Goal: Use online tool/utility: Utilize a website feature to perform a specific function

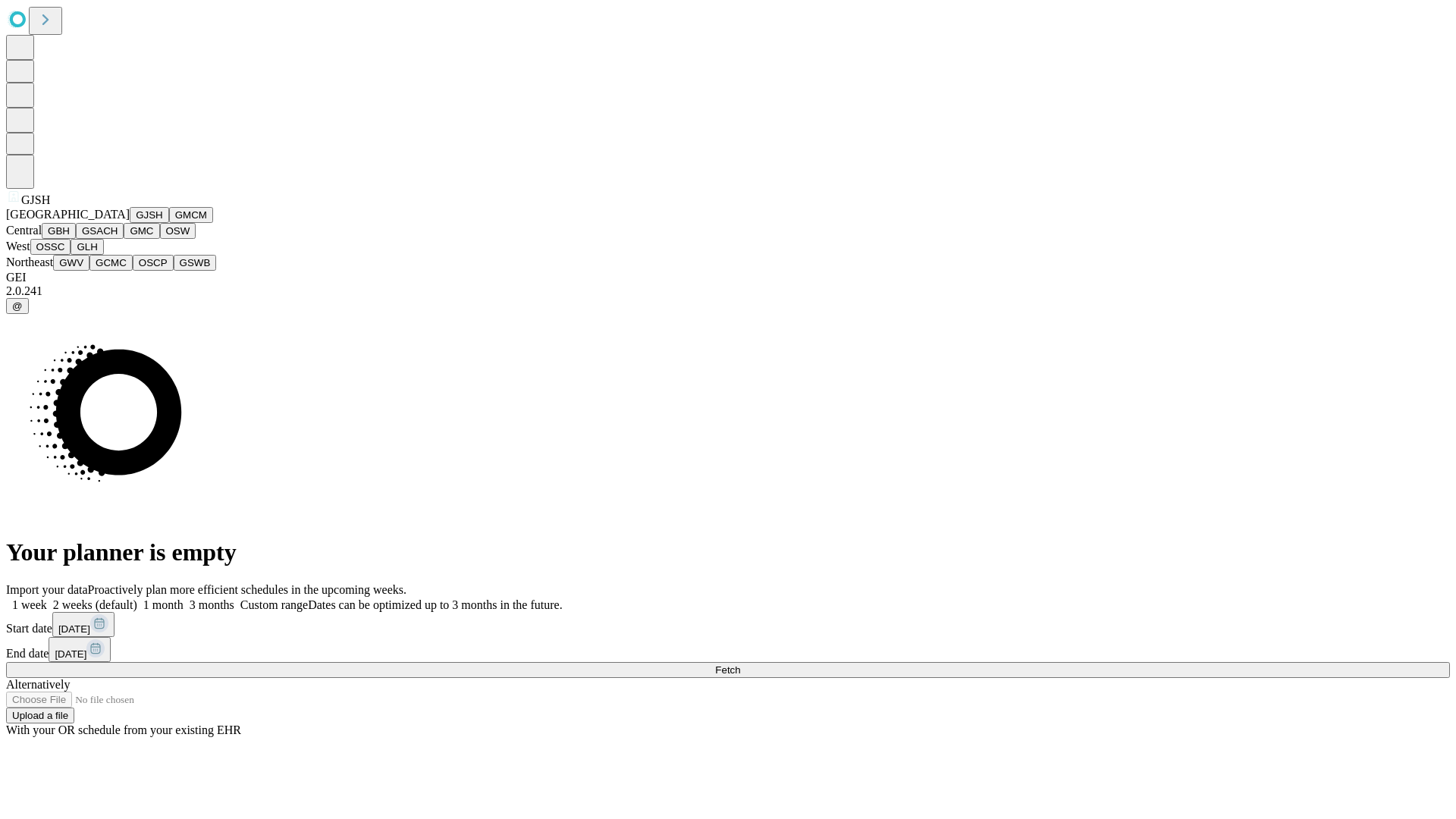
click at [130, 223] on button "GJSH" at bounding box center [149, 215] width 40 height 16
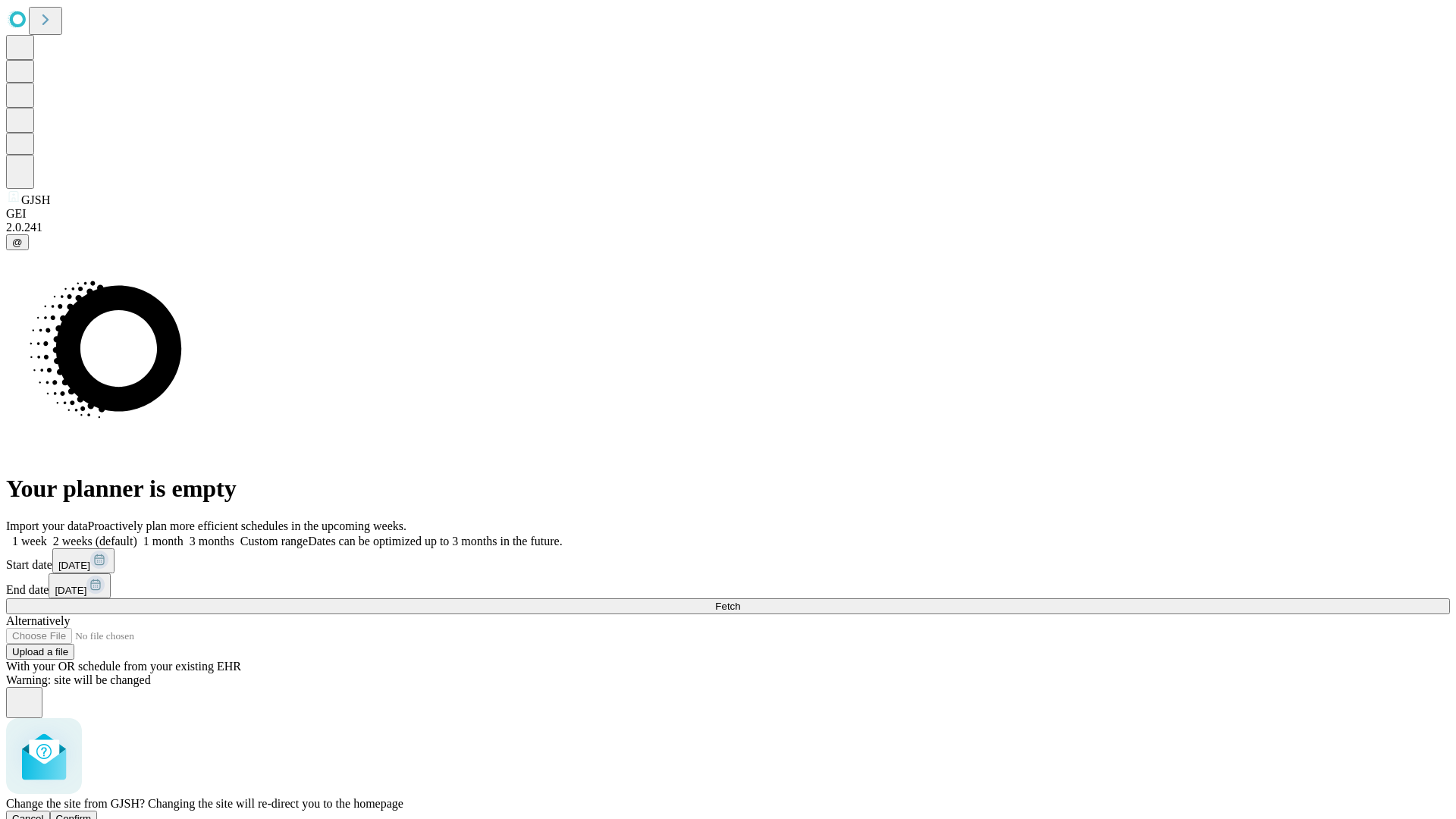
click at [92, 813] on span "Confirm" at bounding box center [74, 818] width 35 height 11
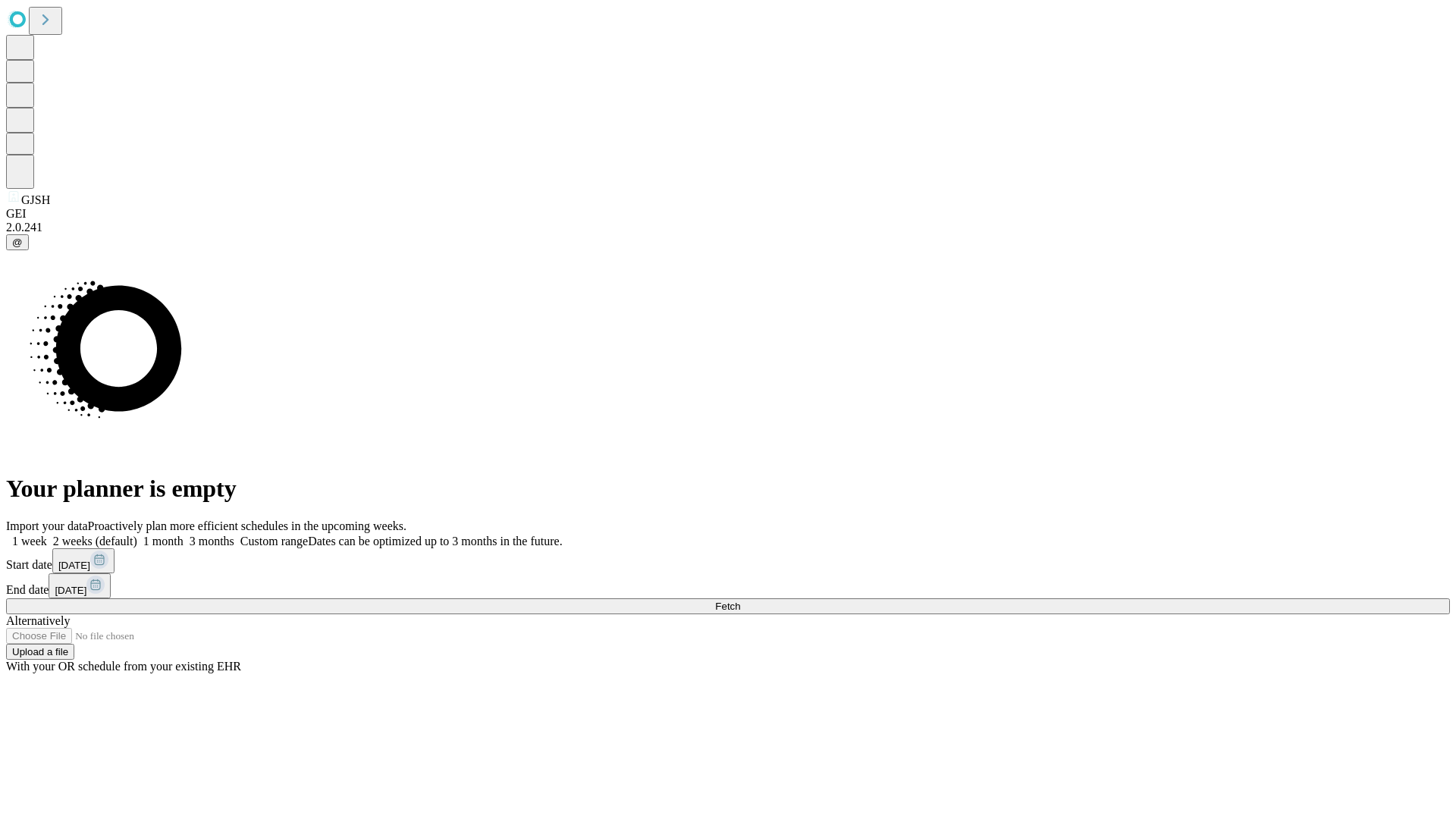
click at [138, 534] on label "2 weeks (default)" at bounding box center [92, 540] width 90 height 13
click at [740, 600] on span "Fetch" at bounding box center [728, 606] width 25 height 11
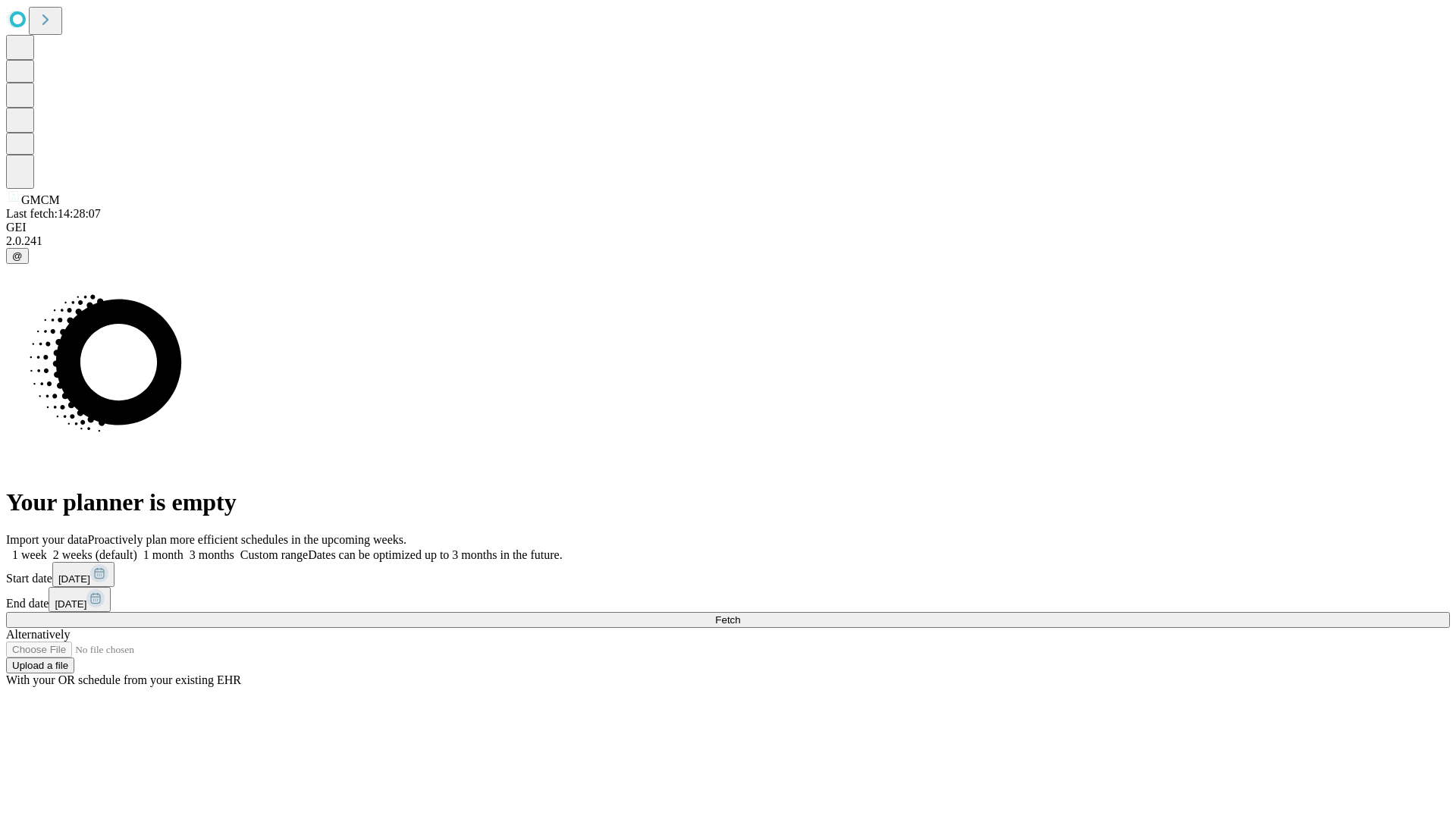
click at [138, 548] on label "2 weeks (default)" at bounding box center [92, 555] width 90 height 13
click at [740, 614] on span "Fetch" at bounding box center [728, 619] width 25 height 11
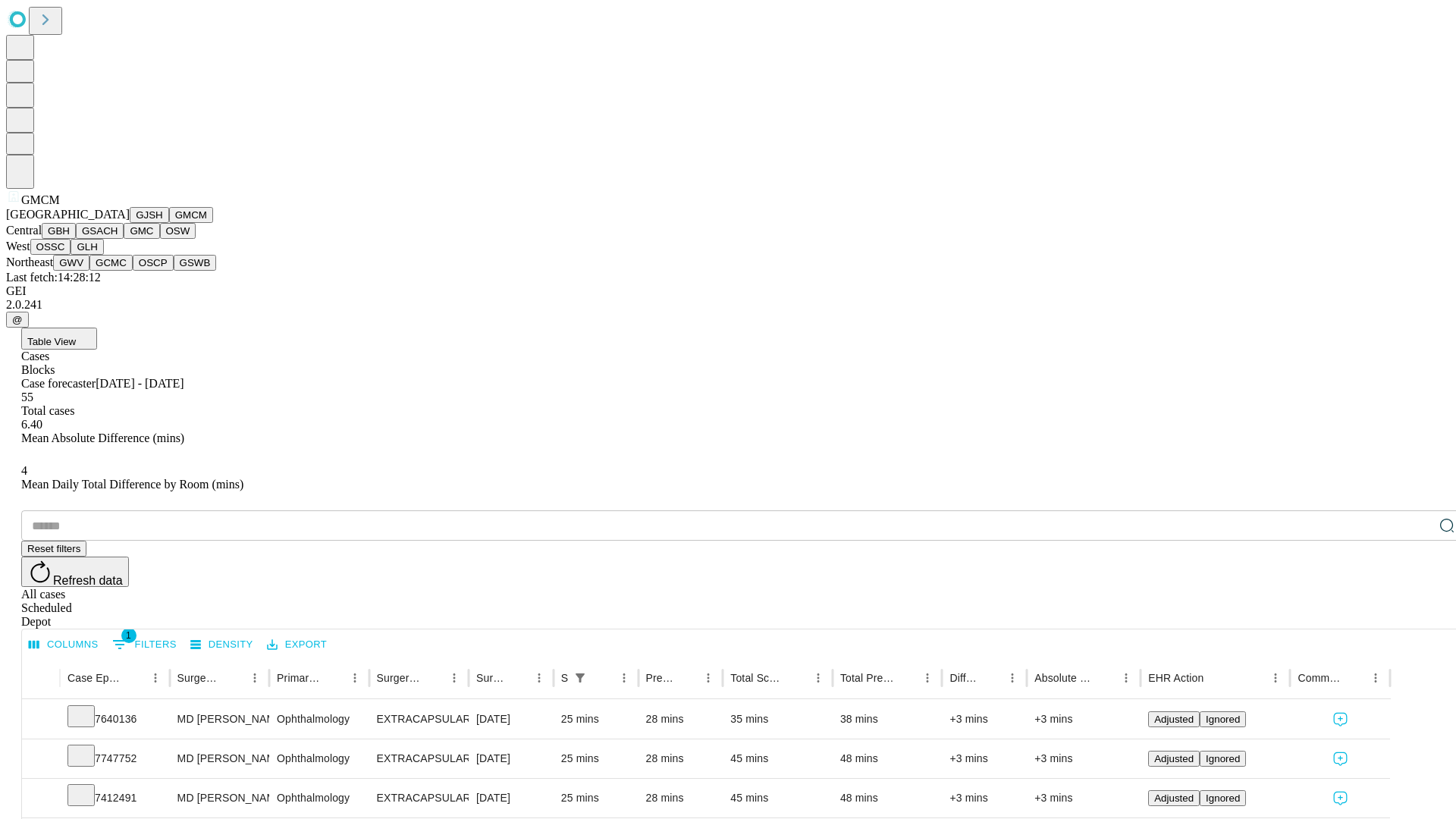
click at [76, 239] on button "GBH" at bounding box center [58, 231] width 34 height 16
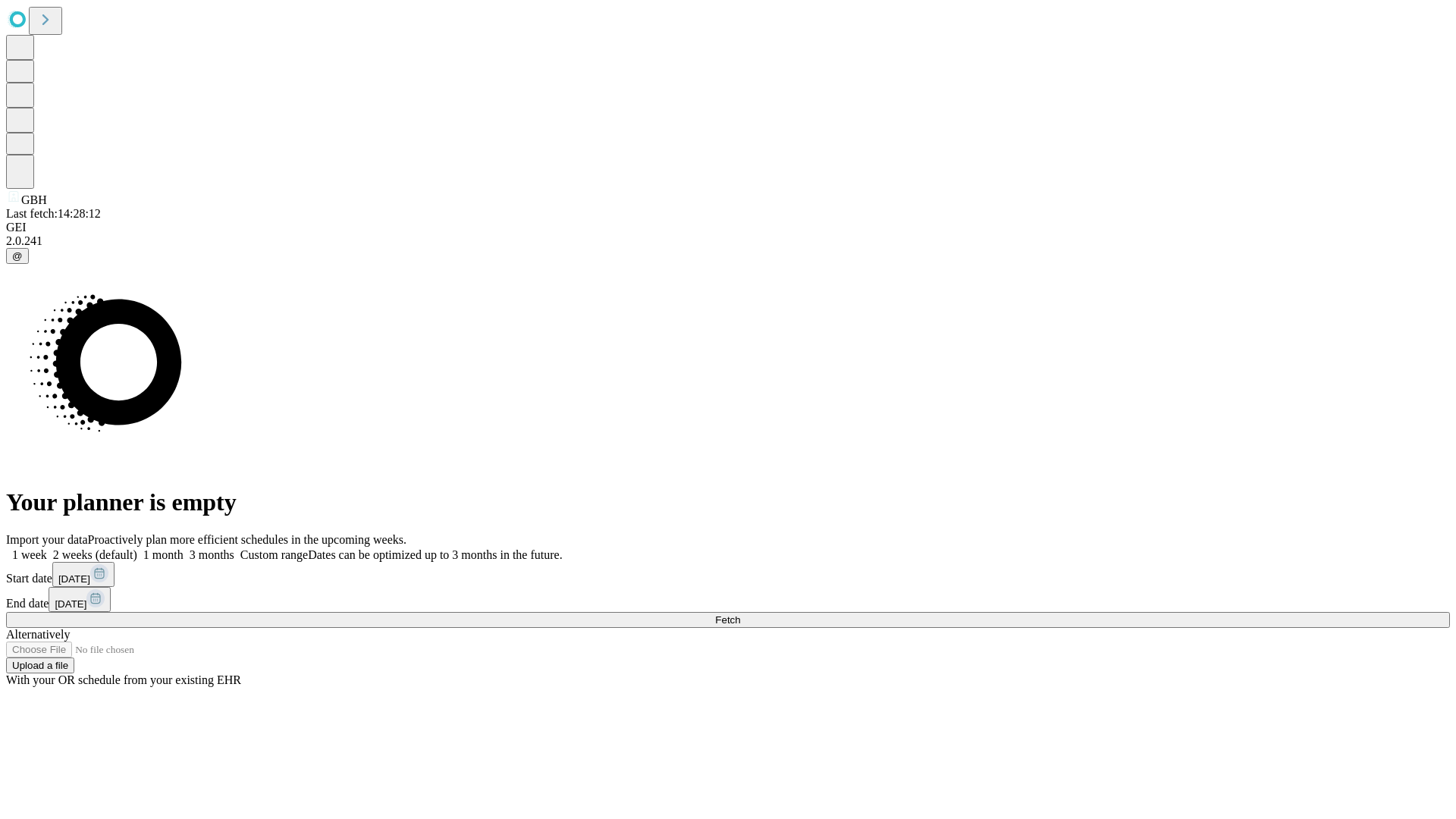
click at [138, 548] on label "2 weeks (default)" at bounding box center [92, 555] width 90 height 13
click at [740, 614] on span "Fetch" at bounding box center [728, 619] width 25 height 11
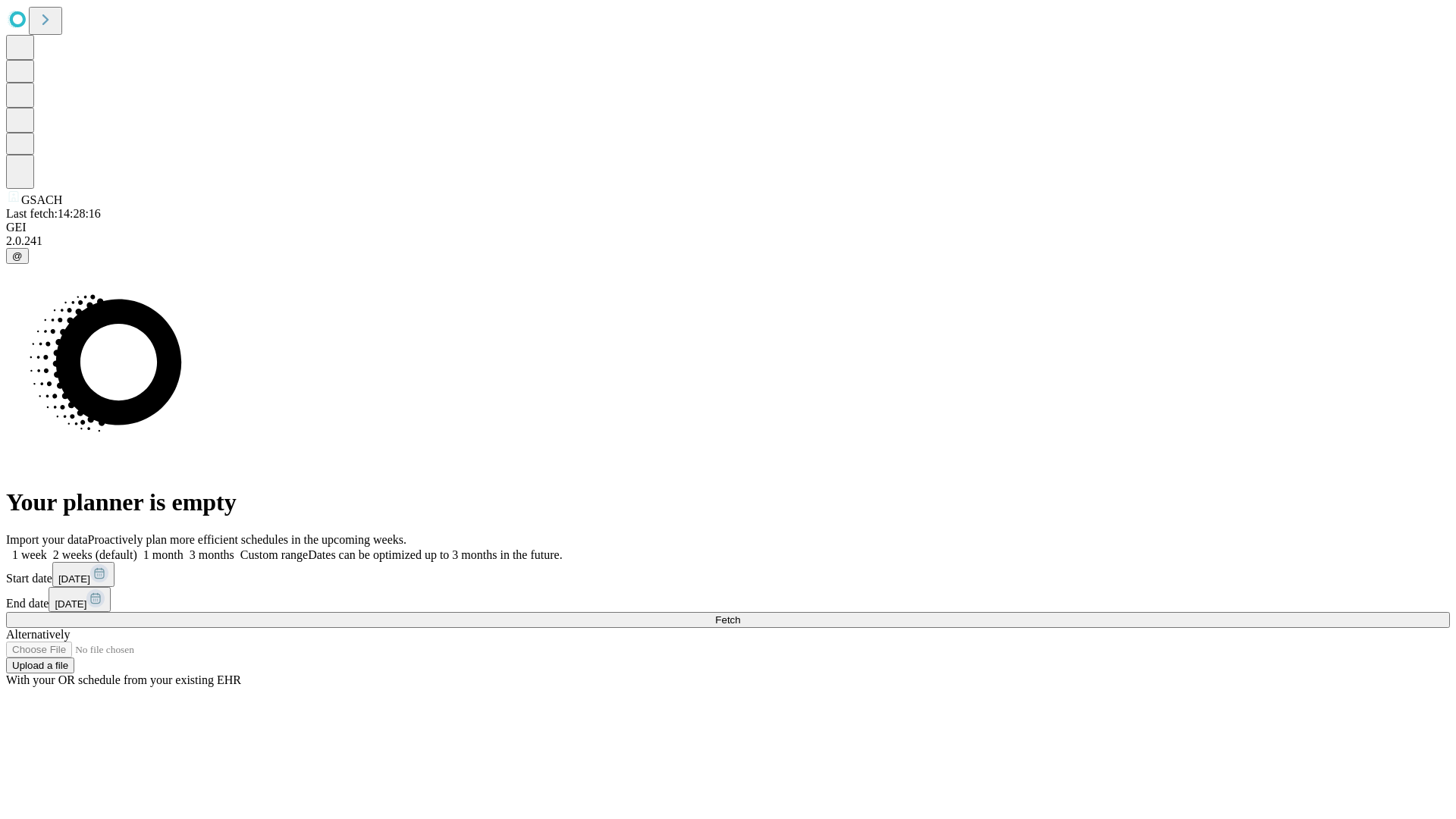
click at [138, 548] on label "2 weeks (default)" at bounding box center [92, 555] width 90 height 13
click at [740, 614] on span "Fetch" at bounding box center [728, 619] width 25 height 11
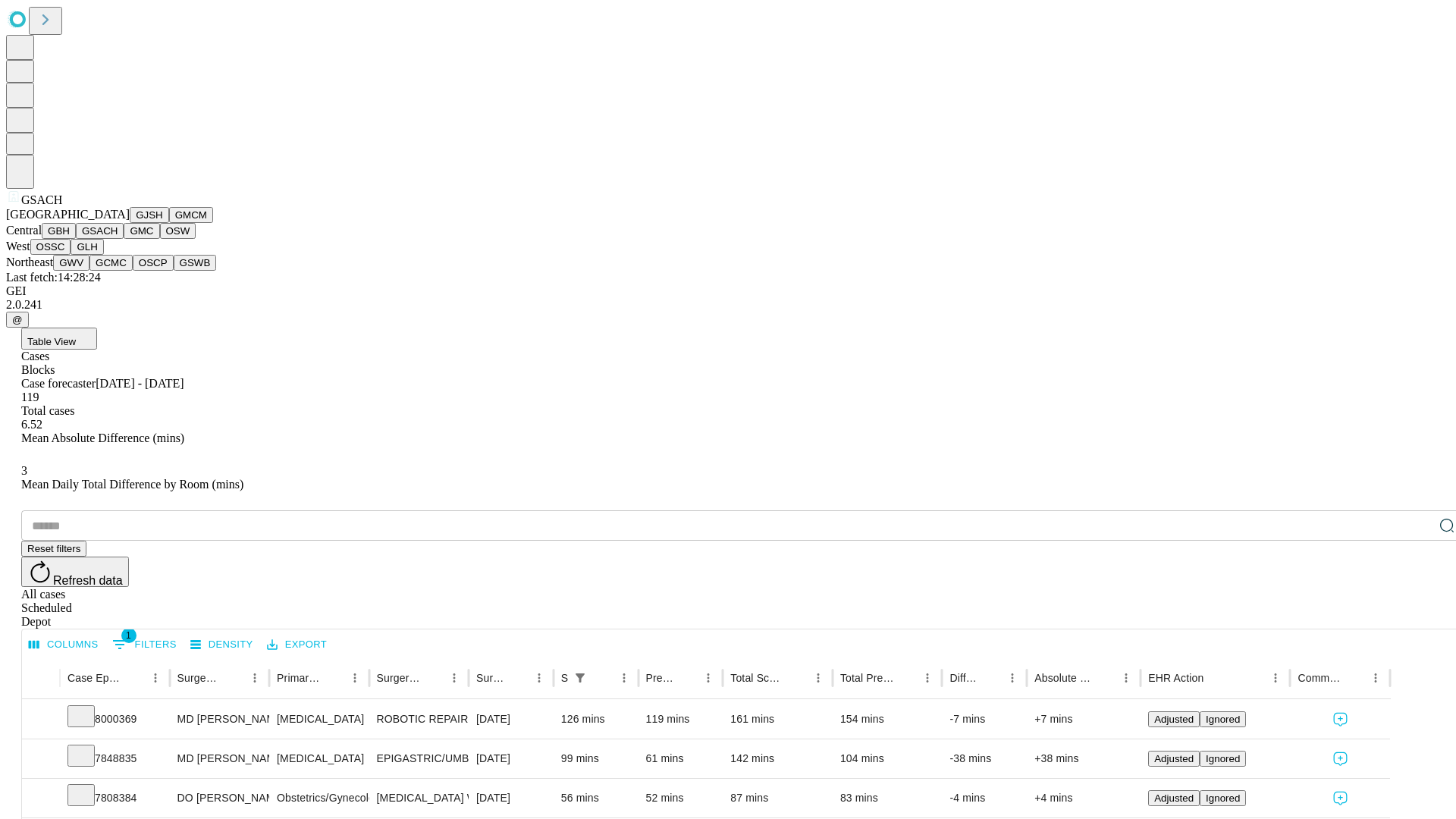
click at [123, 239] on button "GMC" at bounding box center [141, 231] width 35 height 16
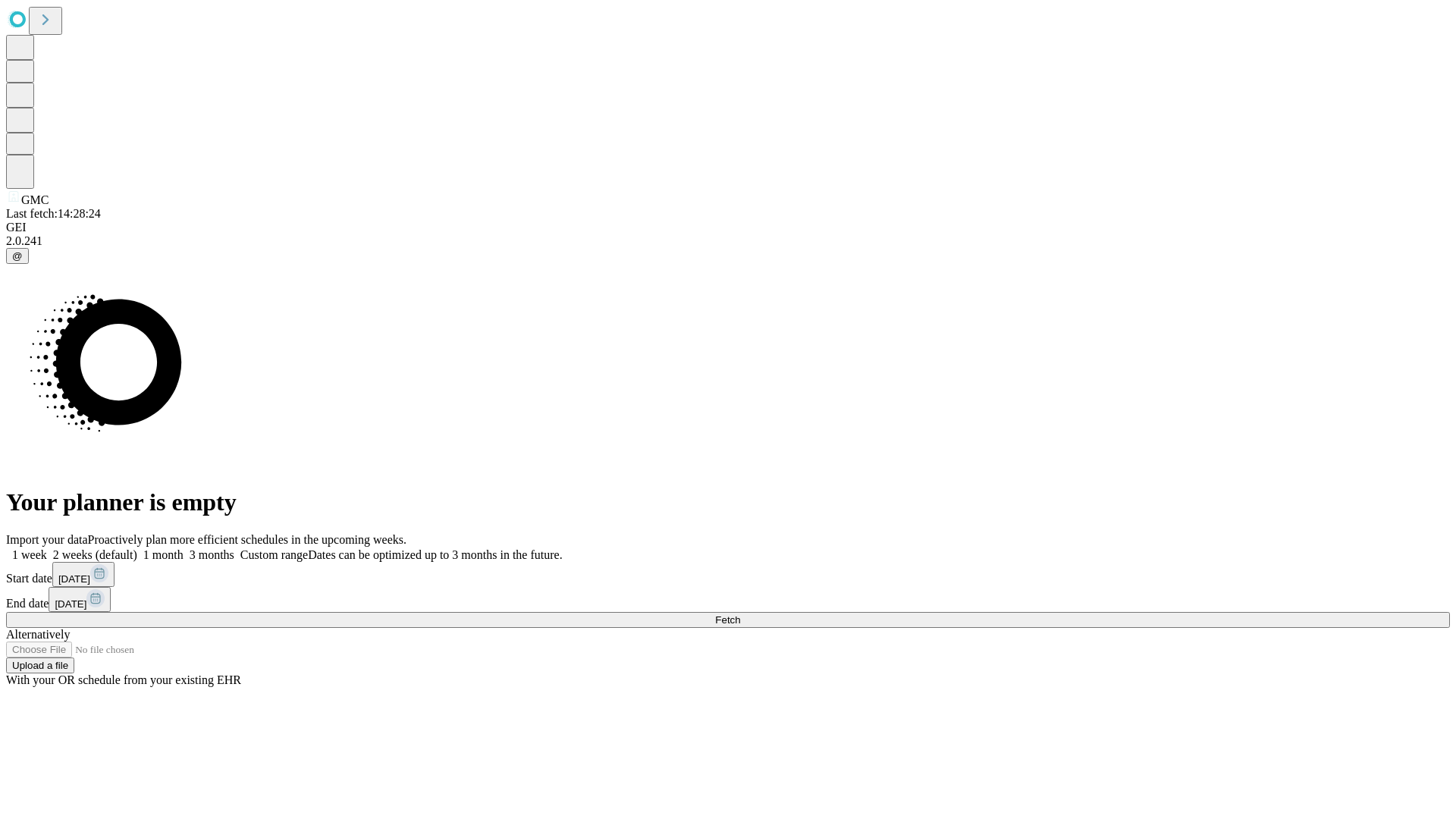
click at [740, 614] on span "Fetch" at bounding box center [728, 619] width 25 height 11
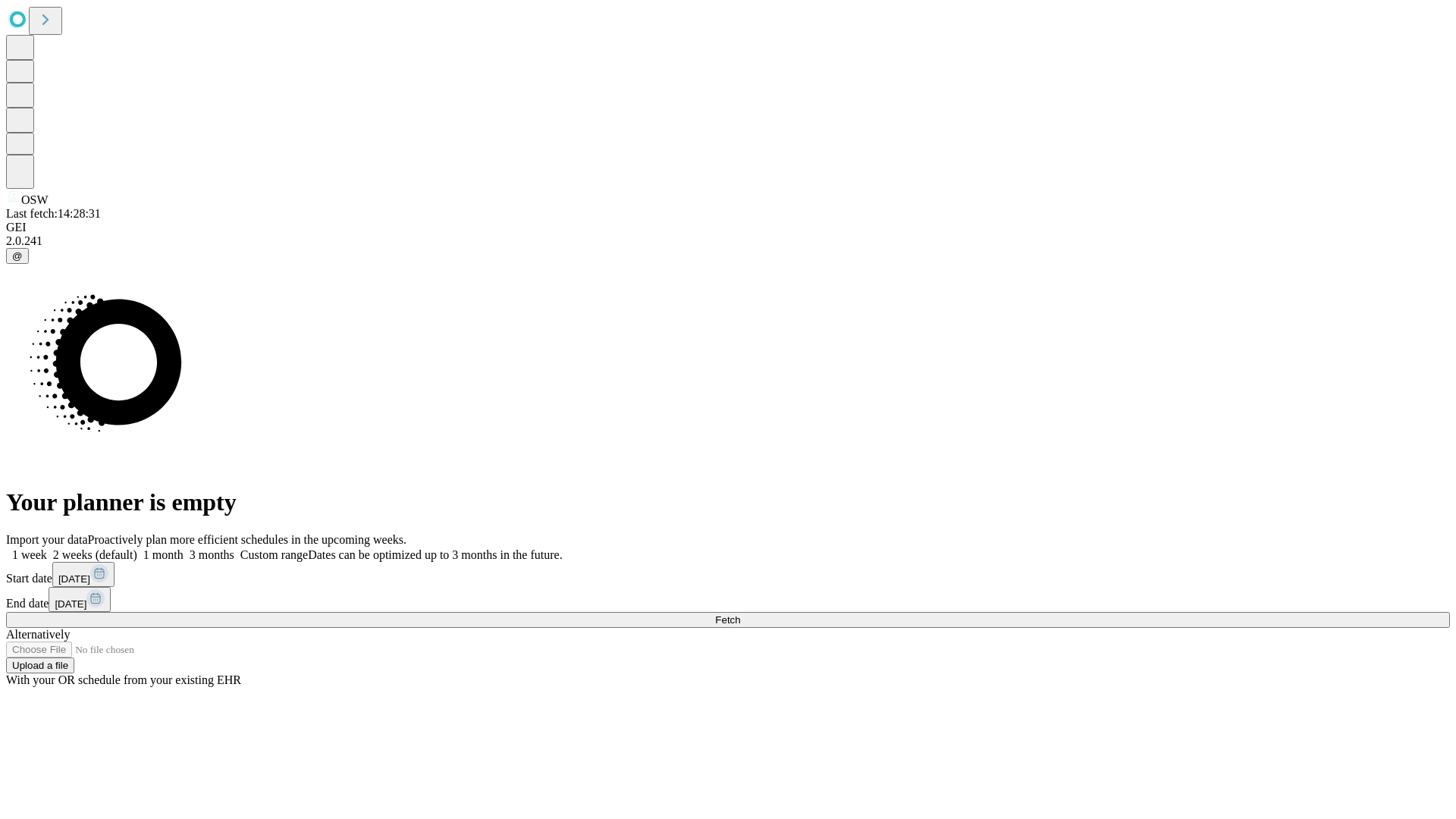
click at [138, 548] on label "2 weeks (default)" at bounding box center [92, 555] width 90 height 13
click at [740, 614] on span "Fetch" at bounding box center [728, 619] width 25 height 11
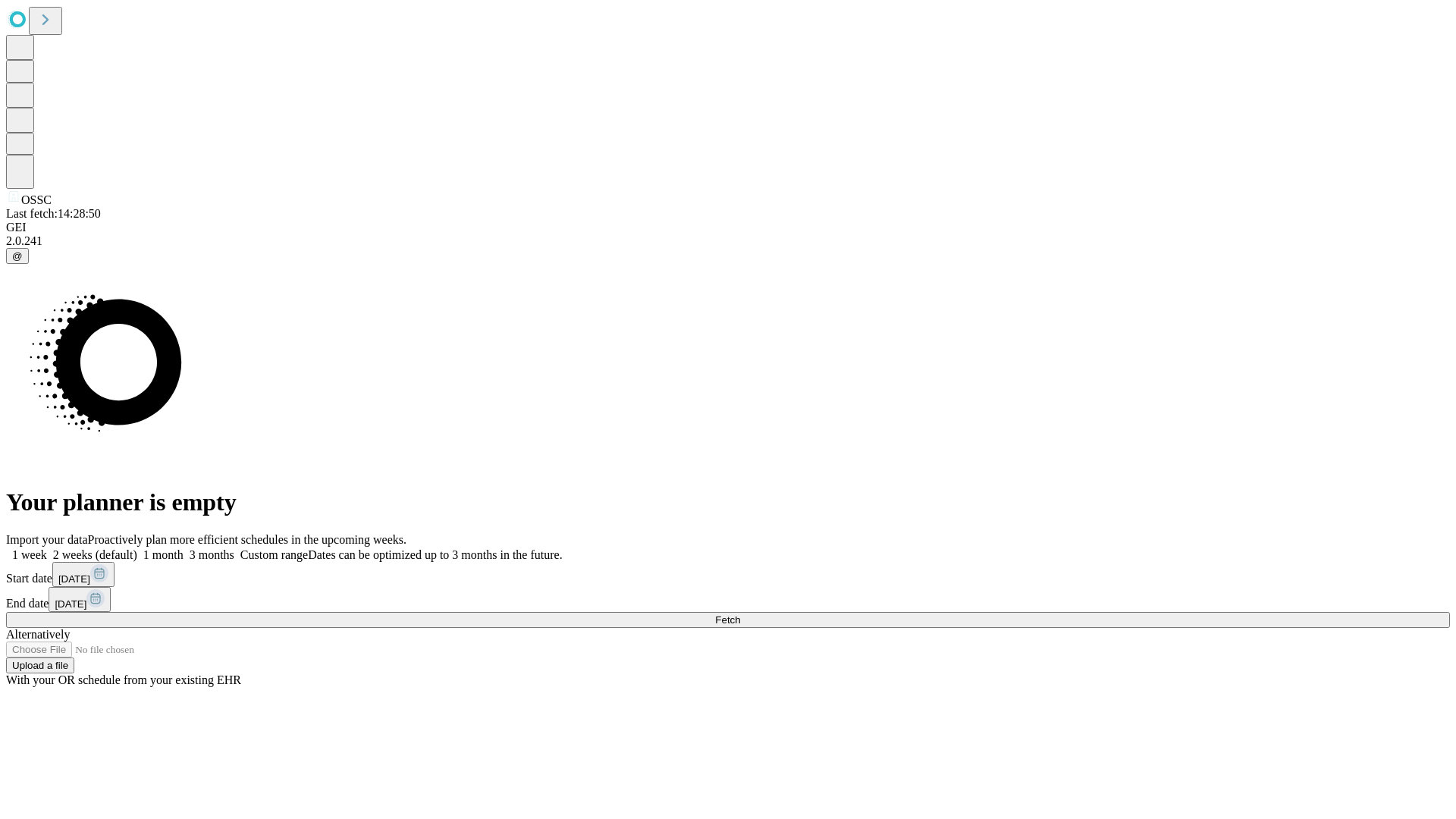
click at [138, 548] on label "2 weeks (default)" at bounding box center [92, 555] width 90 height 13
click at [740, 614] on span "Fetch" at bounding box center [728, 619] width 25 height 11
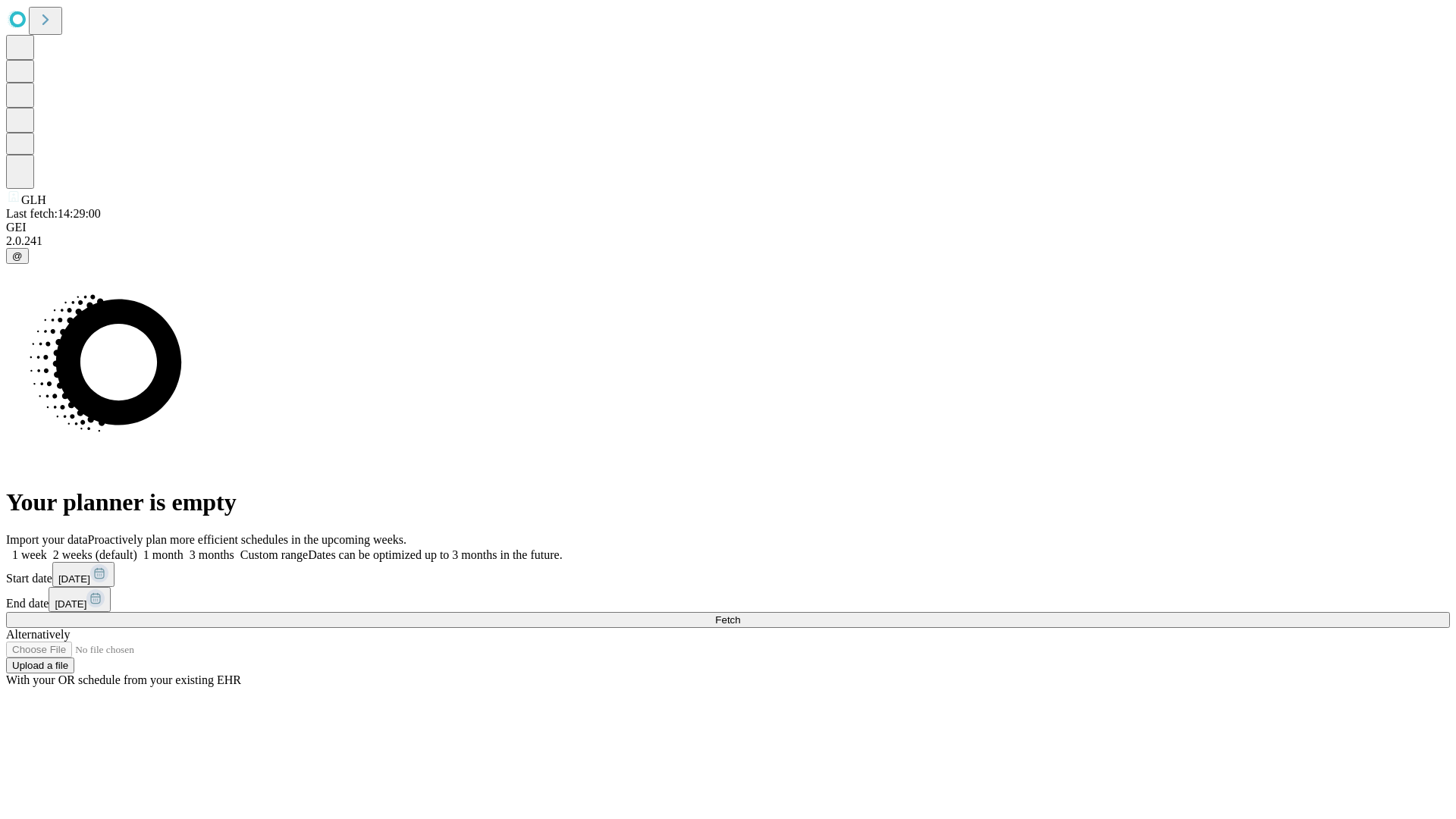
click at [138, 548] on label "2 weeks (default)" at bounding box center [92, 555] width 90 height 13
click at [740, 614] on span "Fetch" at bounding box center [728, 619] width 25 height 11
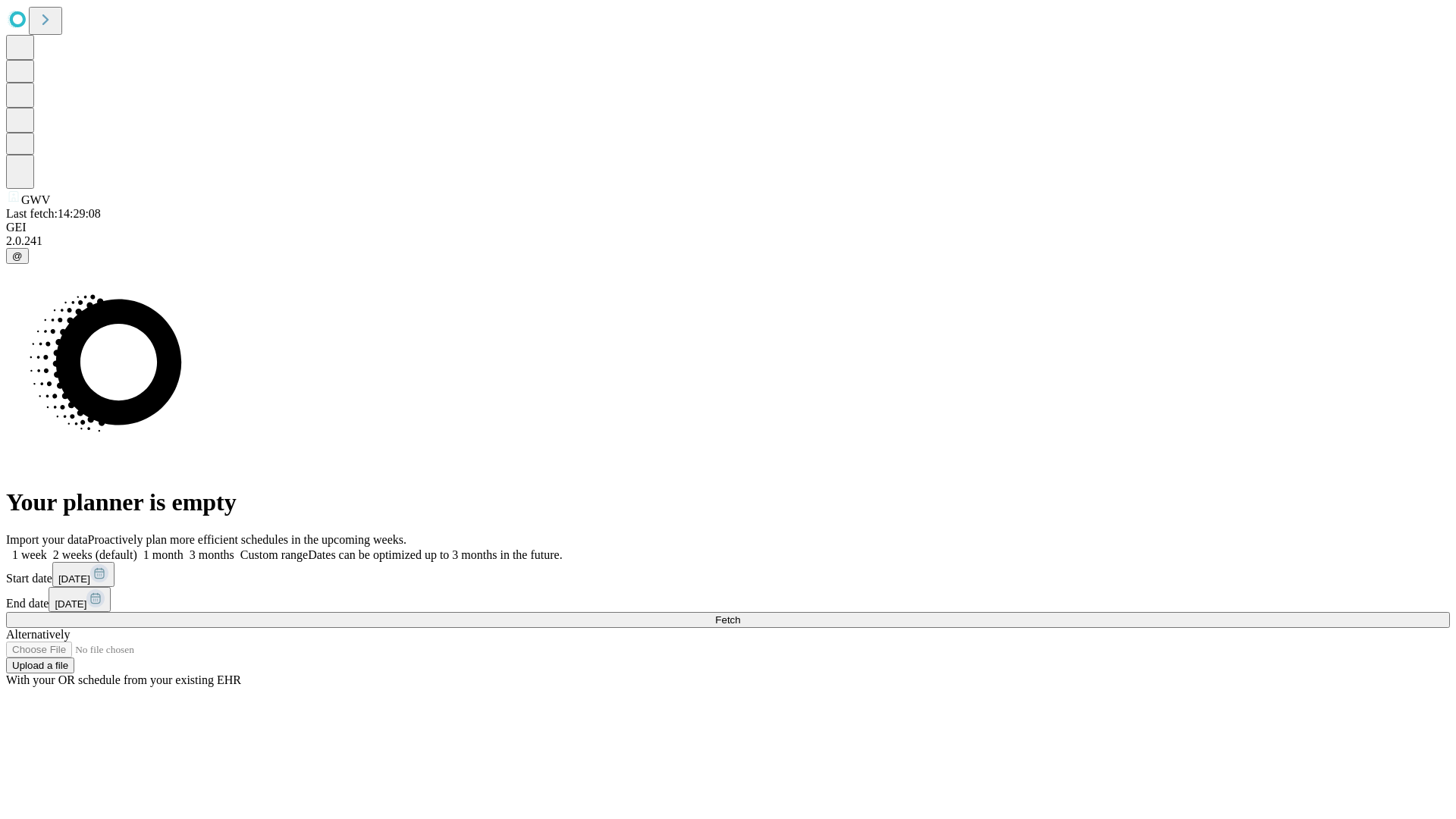
click at [138, 548] on label "2 weeks (default)" at bounding box center [92, 555] width 90 height 13
click at [740, 614] on span "Fetch" at bounding box center [728, 619] width 25 height 11
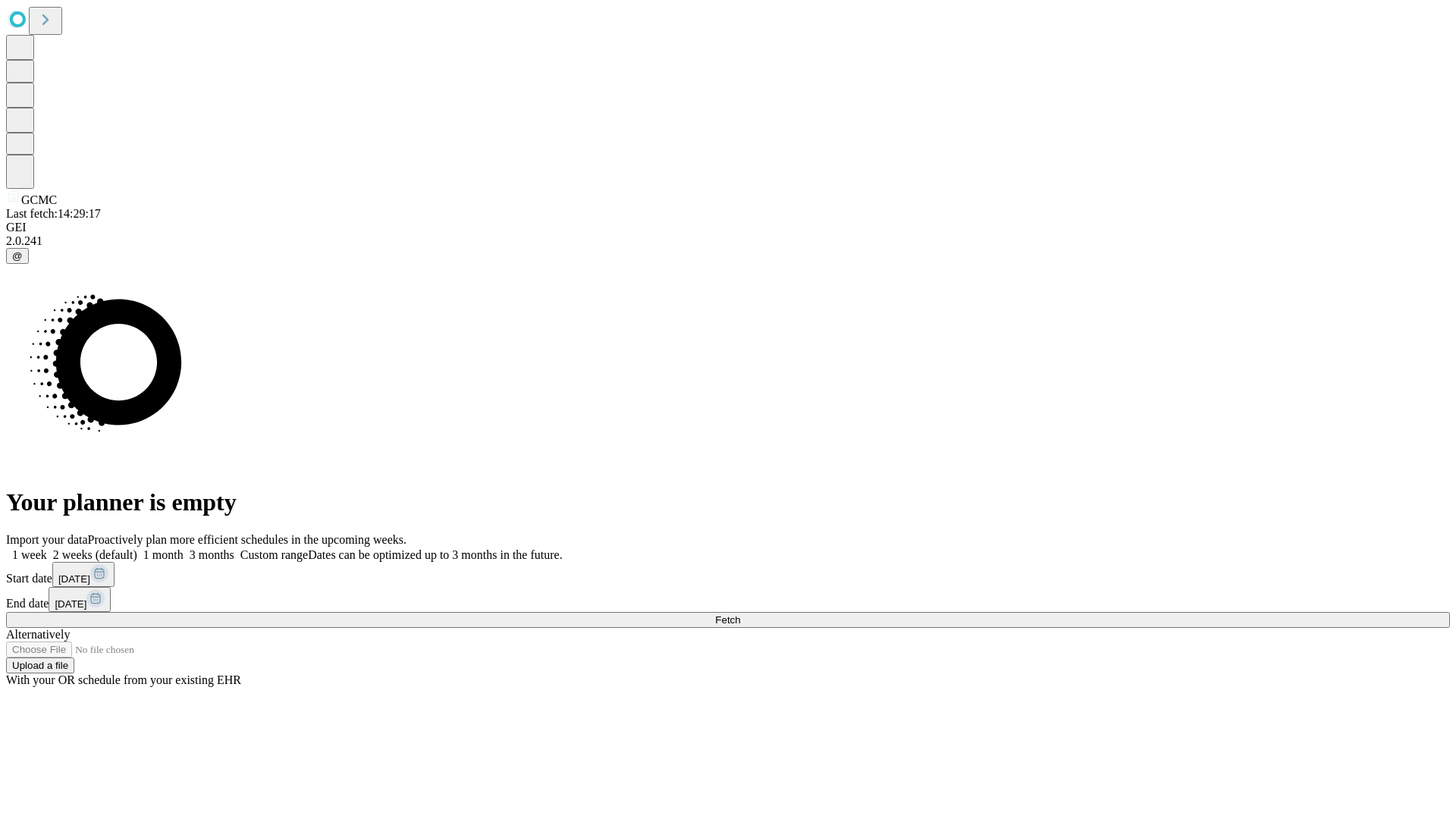
click at [138, 548] on label "2 weeks (default)" at bounding box center [92, 555] width 90 height 13
click at [740, 614] on span "Fetch" at bounding box center [728, 619] width 25 height 11
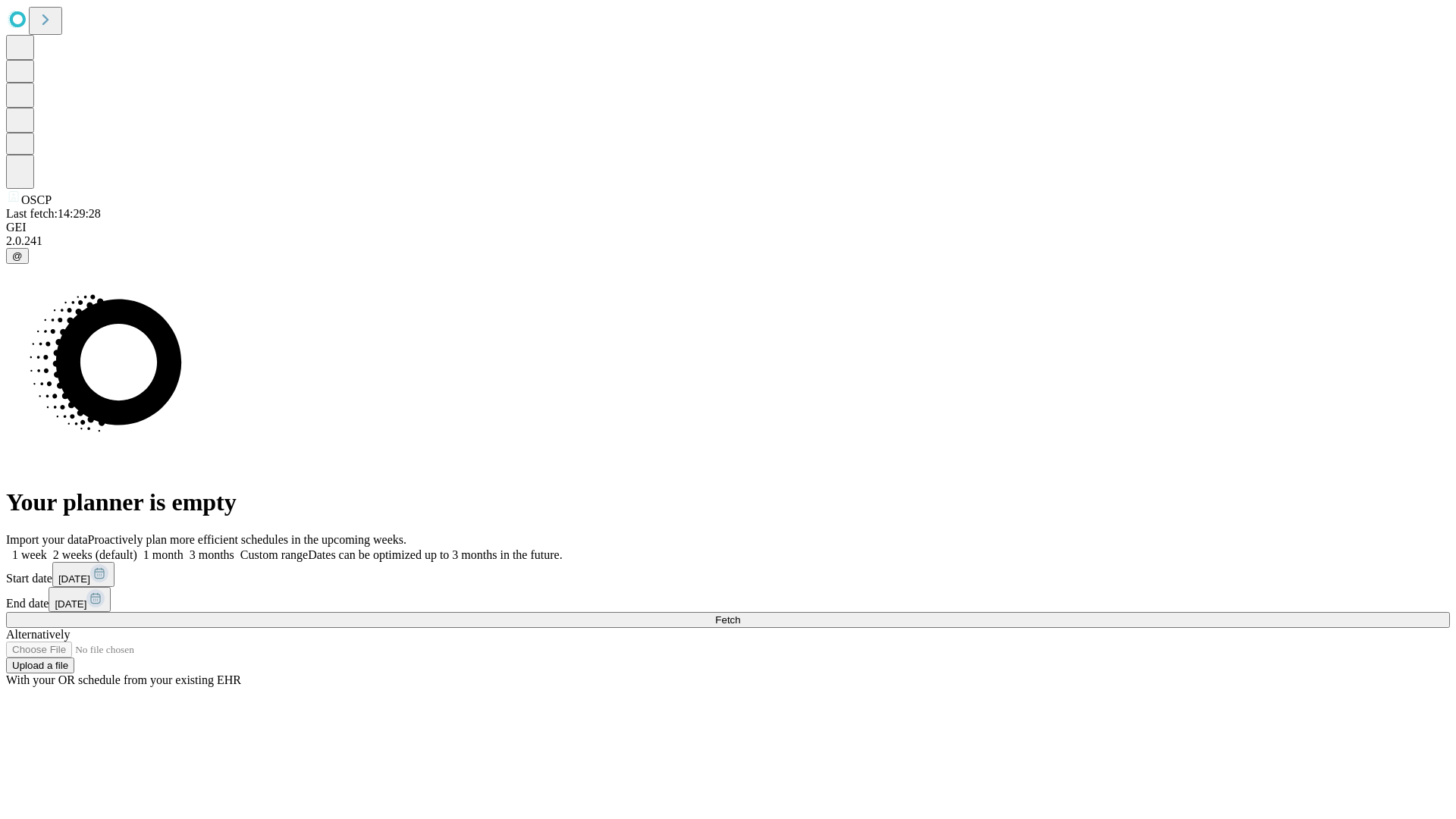
click at [138, 548] on label "2 weeks (default)" at bounding box center [92, 555] width 90 height 13
click at [740, 614] on span "Fetch" at bounding box center [728, 619] width 25 height 11
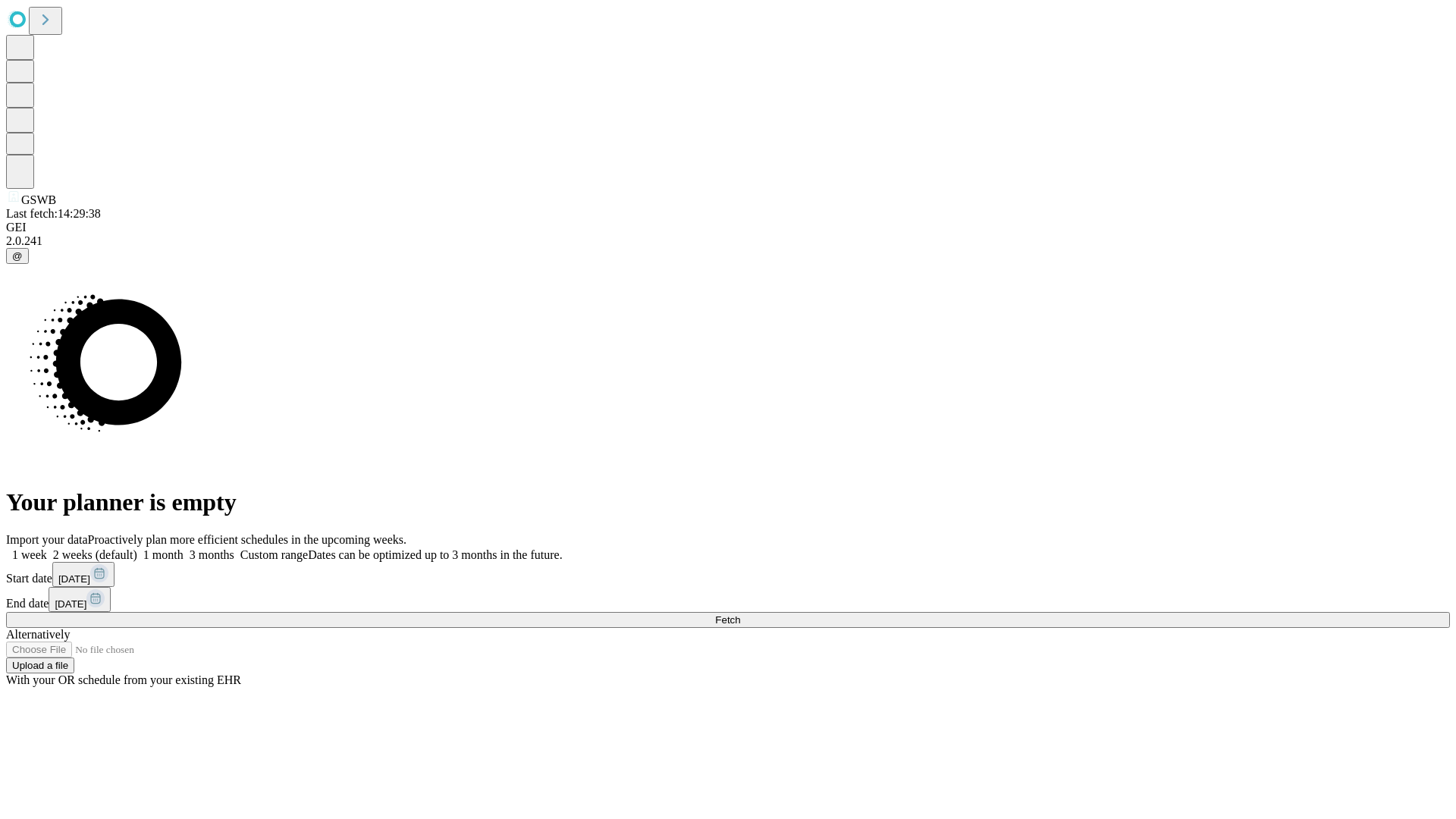
click at [138, 548] on label "2 weeks (default)" at bounding box center [92, 555] width 90 height 13
click at [740, 614] on span "Fetch" at bounding box center [728, 619] width 25 height 11
